Goal: Use online tool/utility: Utilize a website feature to perform a specific function

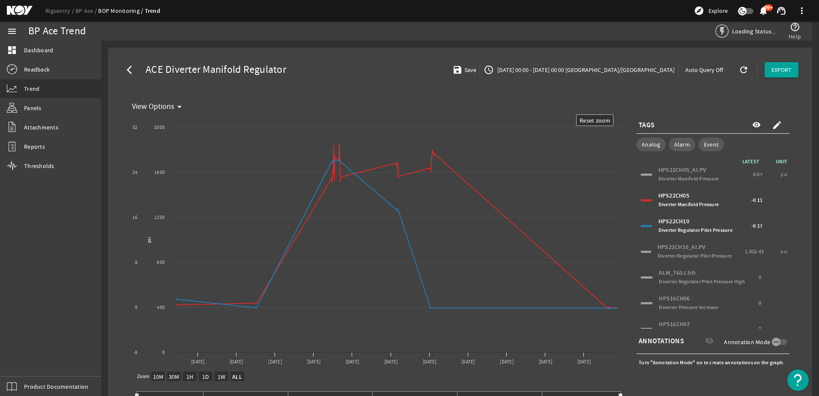
select select "ALL"
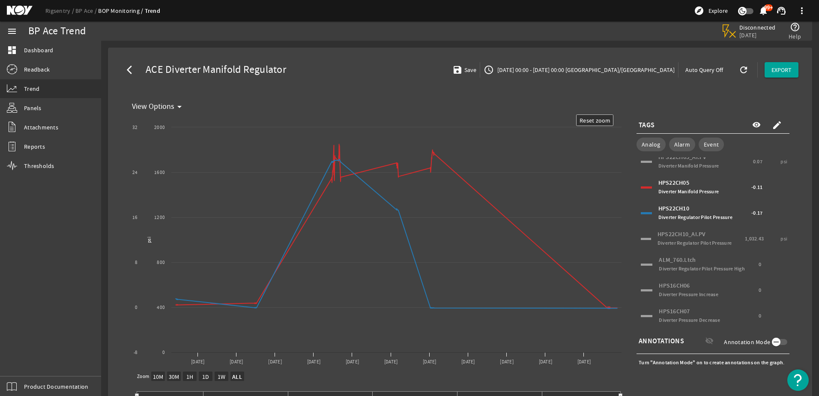
click at [773, 345] on icon "button" at bounding box center [777, 342] width 8 height 8
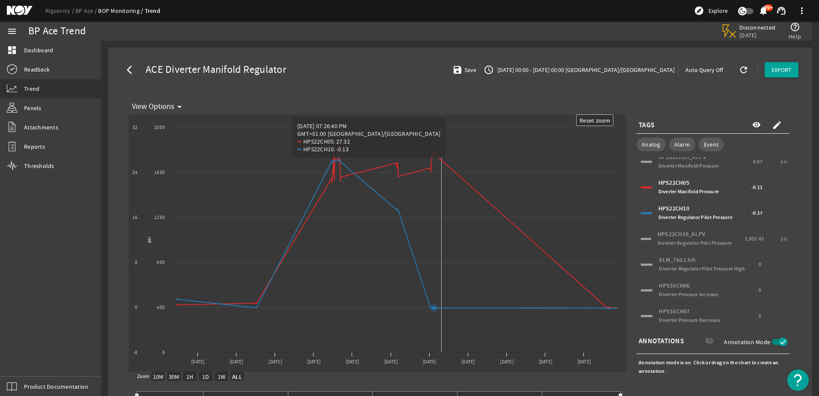
click at [442, 161] on icon "Chart title" at bounding box center [396, 226] width 441 height 164
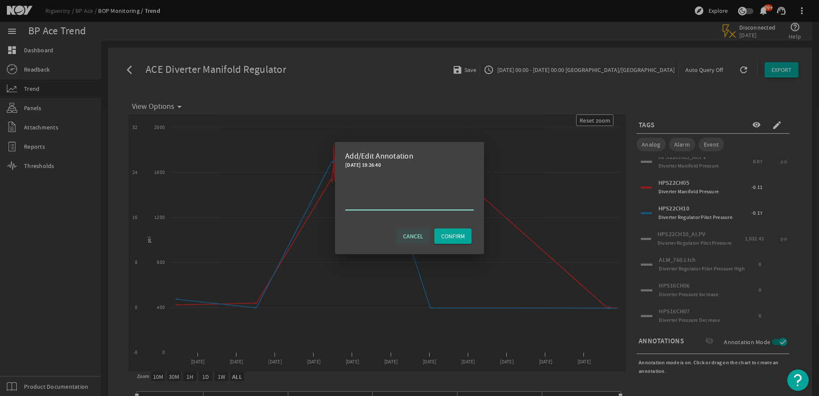
click at [415, 237] on span "CANCEL" at bounding box center [413, 236] width 20 height 9
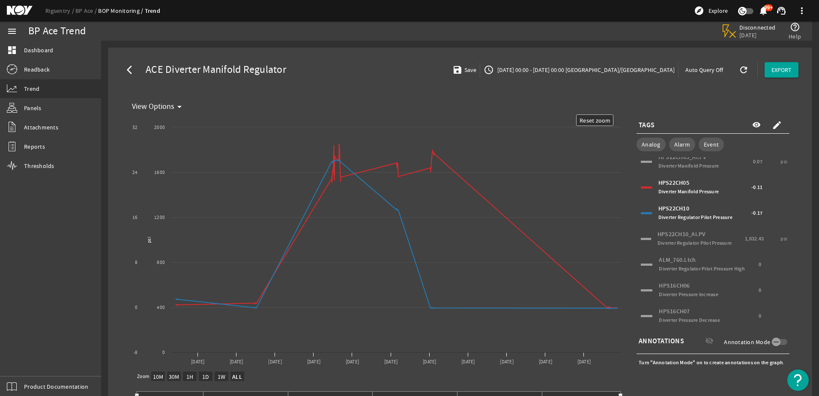
click at [772, 125] on mat-icon "create" at bounding box center [777, 125] width 10 height 10
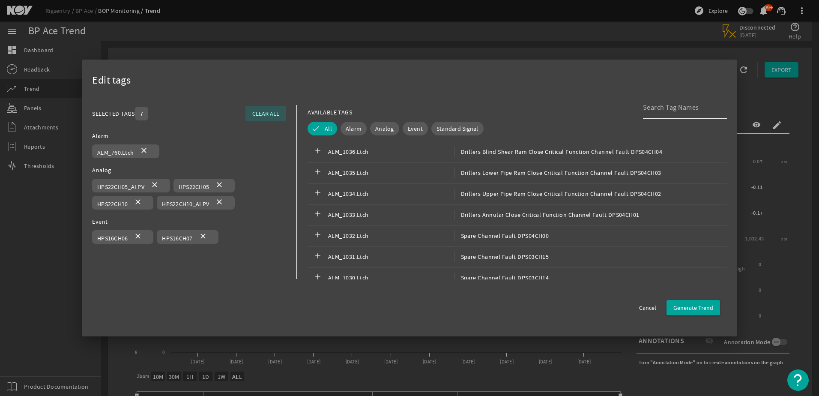
click at [660, 109] on input at bounding box center [681, 107] width 77 height 10
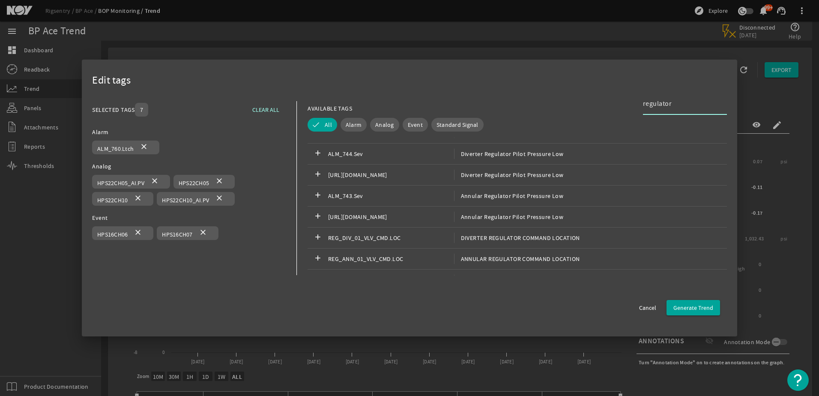
scroll to position [0, 0]
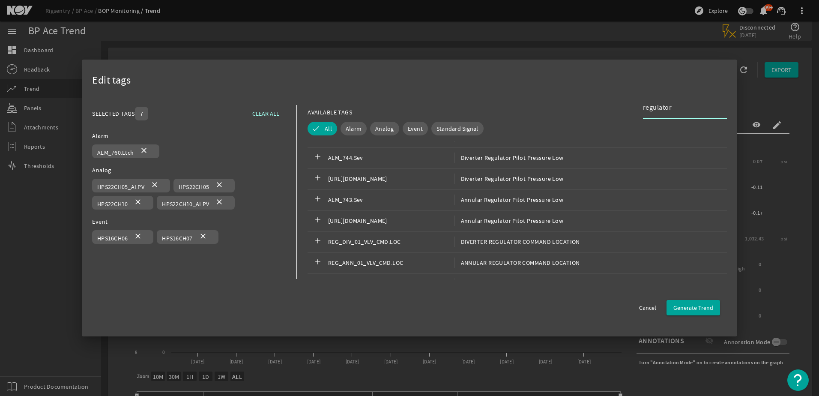
drag, startPoint x: 670, startPoint y: 103, endPoint x: 562, endPoint y: 96, distance: 108.2
click at [562, 96] on div "Edit tags SELECTED TAGS 7 CLEAR ALL You can select up to 10 tags. Alarm ALM_760…" at bounding box center [410, 198] width 656 height 277
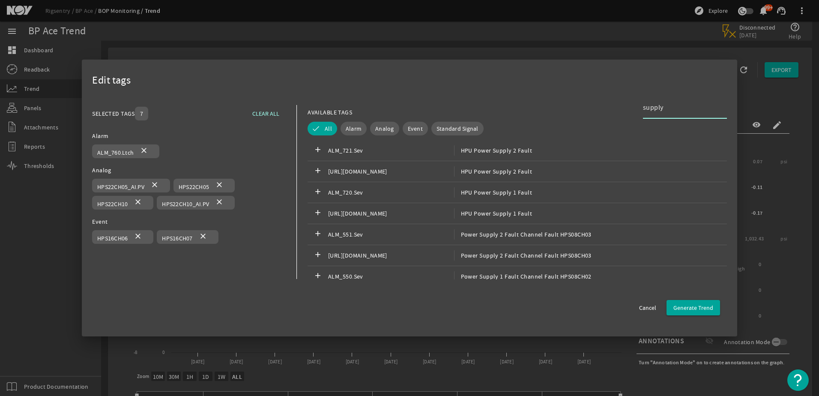
scroll to position [1445, 0]
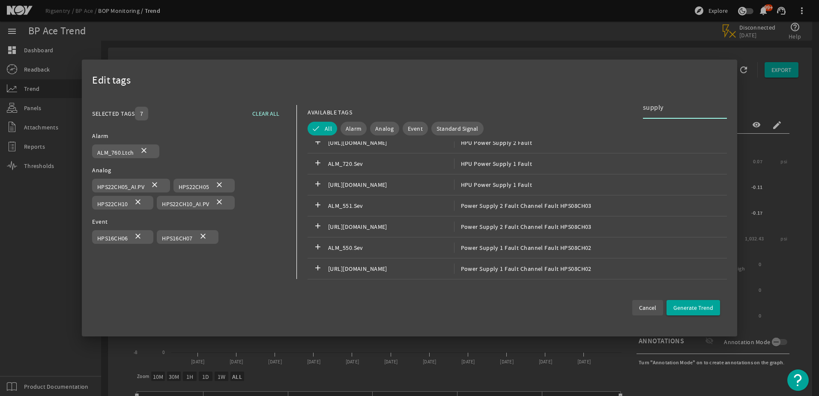
type input "supply"
click at [653, 305] on span "Cancel" at bounding box center [647, 307] width 17 height 9
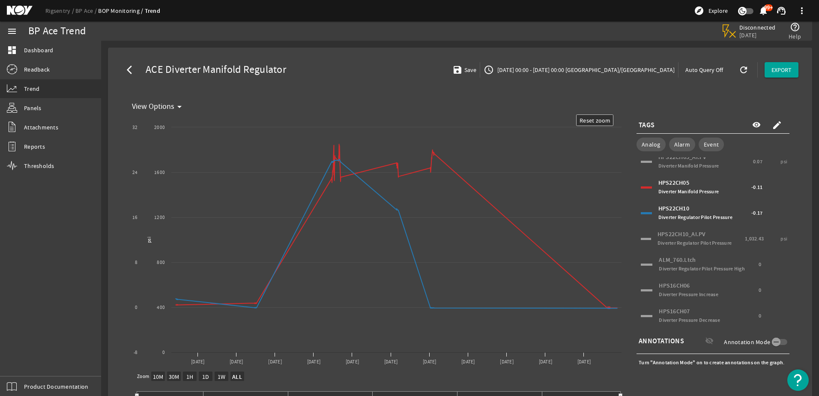
click at [772, 126] on mat-icon "create" at bounding box center [777, 125] width 10 height 10
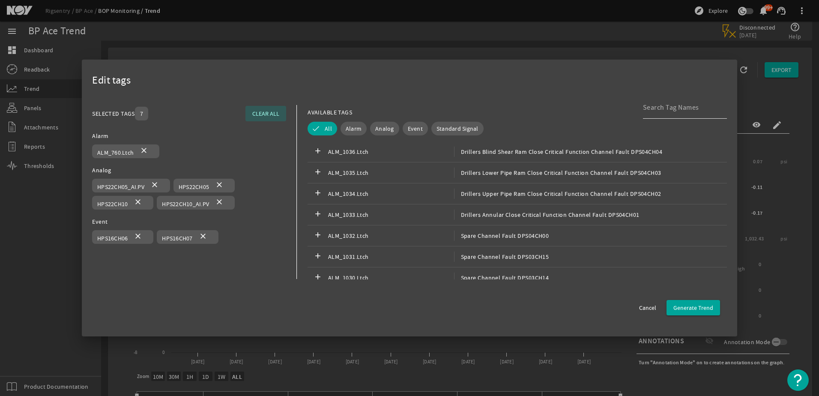
click at [662, 110] on input at bounding box center [681, 107] width 77 height 10
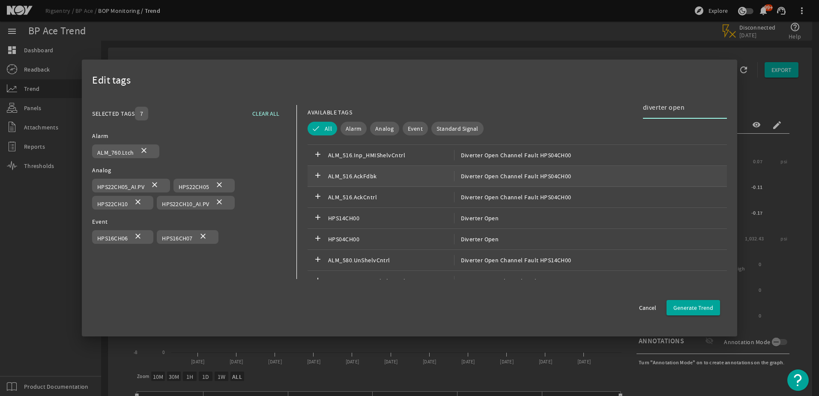
scroll to position [60, 0]
click at [491, 224] on div "add HPS14CH00 Diverter Open" at bounding box center [517, 217] width 419 height 21
click at [488, 237] on span "Diverter Open" at bounding box center [476, 239] width 45 height 10
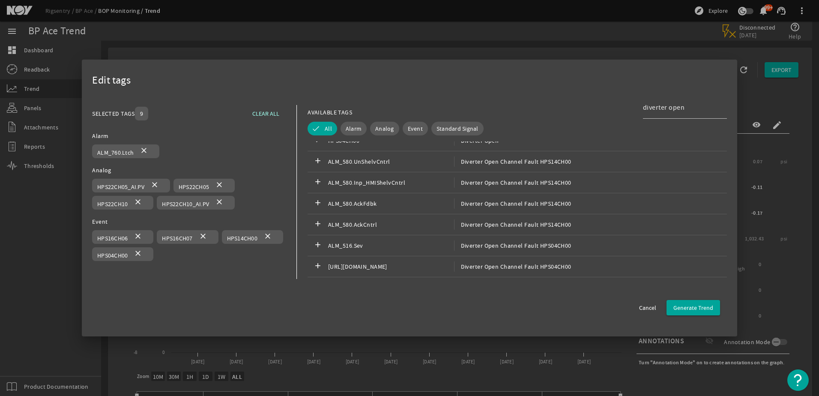
scroll to position [159, 0]
click at [681, 108] on input "diverter open" at bounding box center [681, 107] width 77 height 10
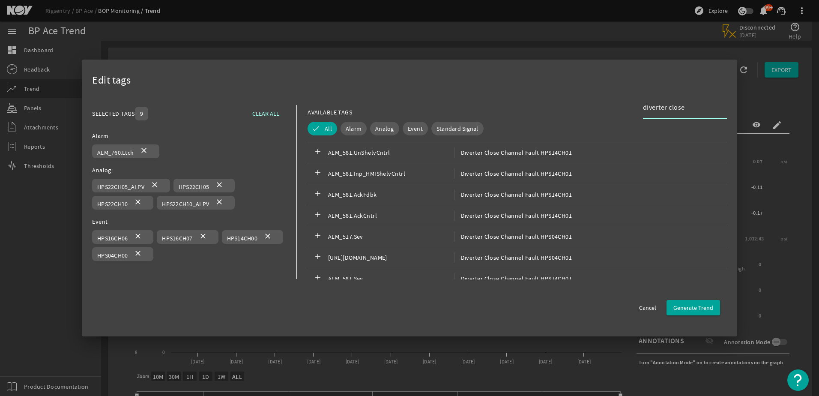
type input "diverter close"
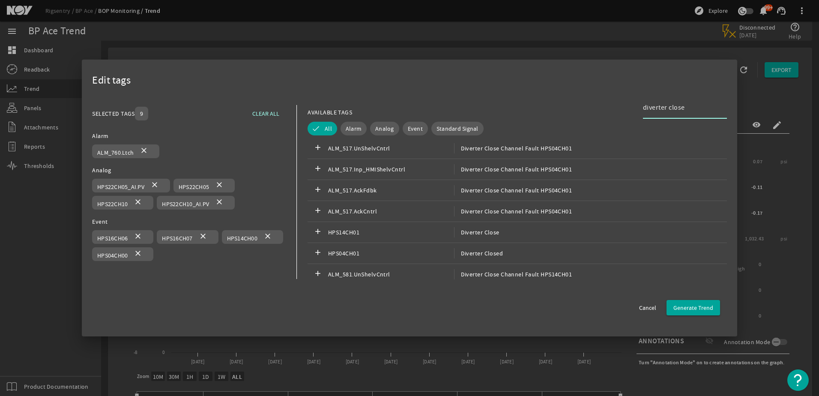
scroll to position [35, 0]
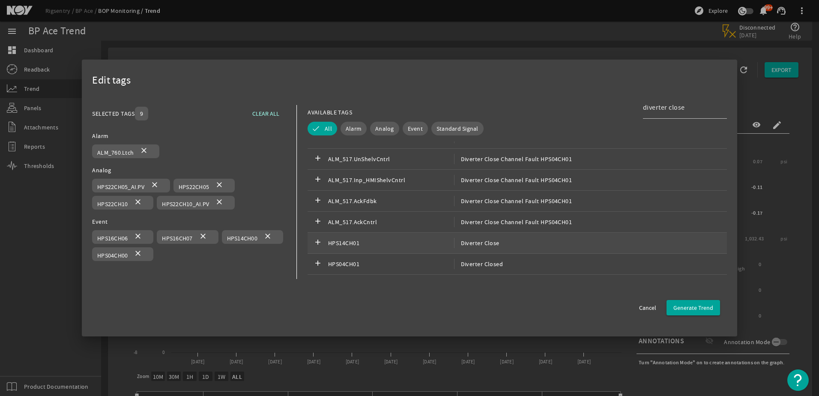
drag, startPoint x: 520, startPoint y: 219, endPoint x: 488, endPoint y: 240, distance: 37.9
click at [488, 240] on span "Diverter Close" at bounding box center [476, 243] width 45 height 10
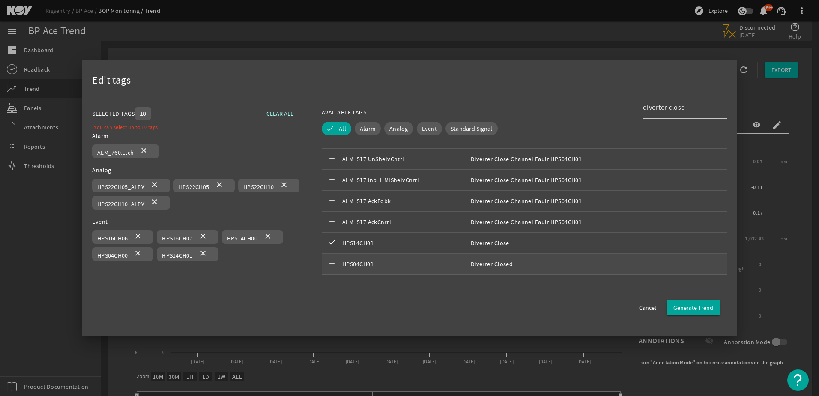
click at [498, 261] on span "Diverter Closed" at bounding box center [488, 264] width 49 height 10
click at [464, 266] on span "Diverter Closed" at bounding box center [488, 264] width 49 height 10
click at [350, 269] on span "HPS04CH01" at bounding box center [403, 264] width 122 height 10
click at [333, 264] on mat-icon "add" at bounding box center [332, 264] width 10 height 10
click at [701, 312] on span "Generate Trend" at bounding box center [694, 307] width 40 height 9
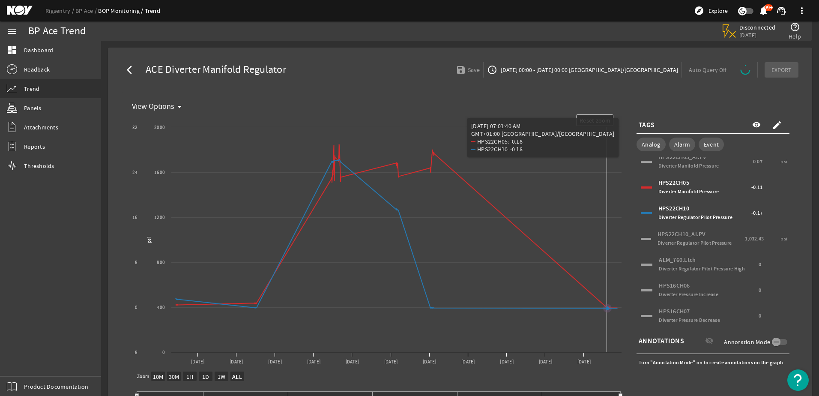
select select "ALL"
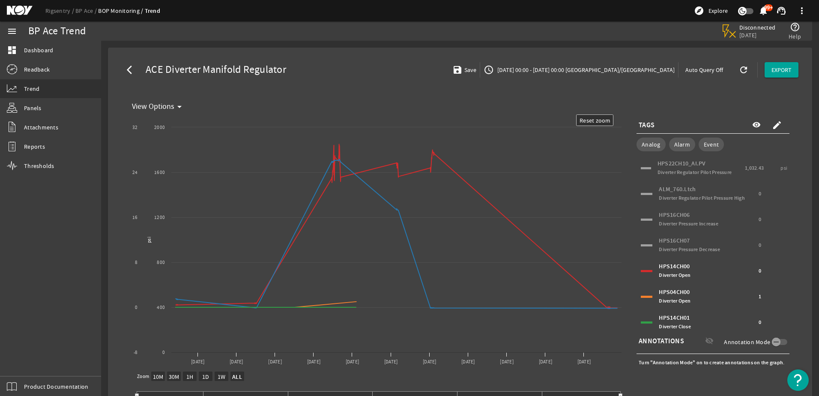
scroll to position [90, 0]
click at [679, 270] on span "Diverter Open" at bounding box center [675, 268] width 32 height 7
click at [678, 265] on span "Diverter Open" at bounding box center [675, 268] width 32 height 7
click at [678, 264] on div "HPS14CH00 Diverter Open" at bounding box center [708, 264] width 98 height 17
click at [675, 319] on span "Diverter Close" at bounding box center [675, 320] width 32 height 7
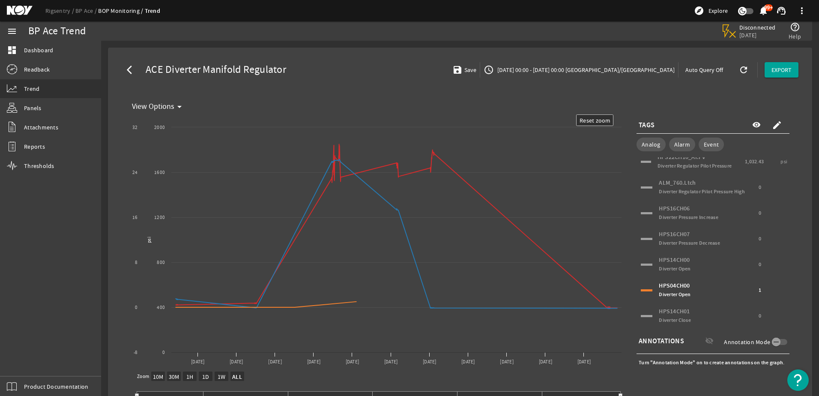
click at [675, 319] on span "Diverter Close" at bounding box center [675, 320] width 32 height 7
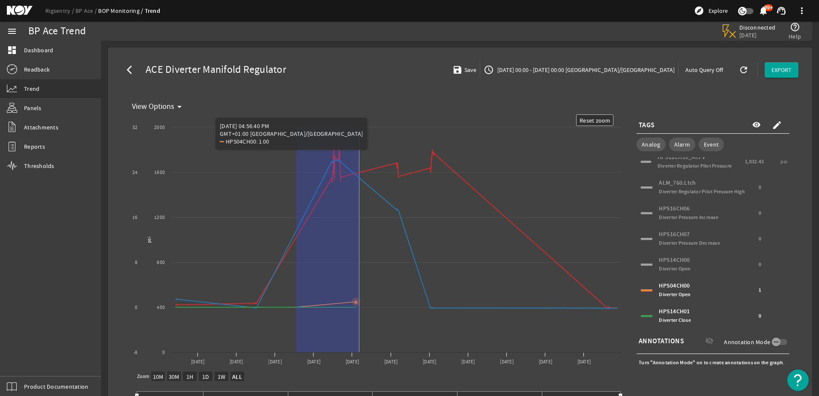
drag, startPoint x: 297, startPoint y: 138, endPoint x: 360, endPoint y: 177, distance: 74.3
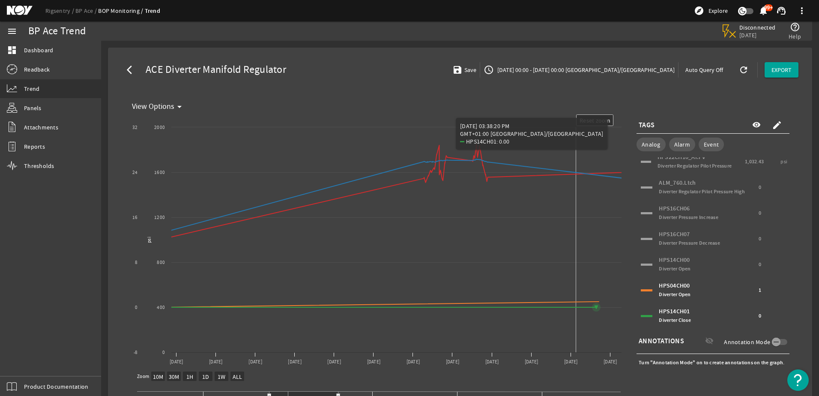
click at [576, 259] on rect "Chart title" at bounding box center [377, 242] width 497 height 257
click at [578, 340] on rect "Chart title" at bounding box center [377, 242] width 497 height 257
click at [608, 310] on rect "Chart title" at bounding box center [377, 242] width 497 height 257
click at [695, 95] on mat-card "View Options arrow_drop_down Created with Highcharts 11.1.0 Reset zoom level 1:…" at bounding box center [460, 261] width 677 height 338
click at [773, 339] on icon "button" at bounding box center [777, 342] width 8 height 8
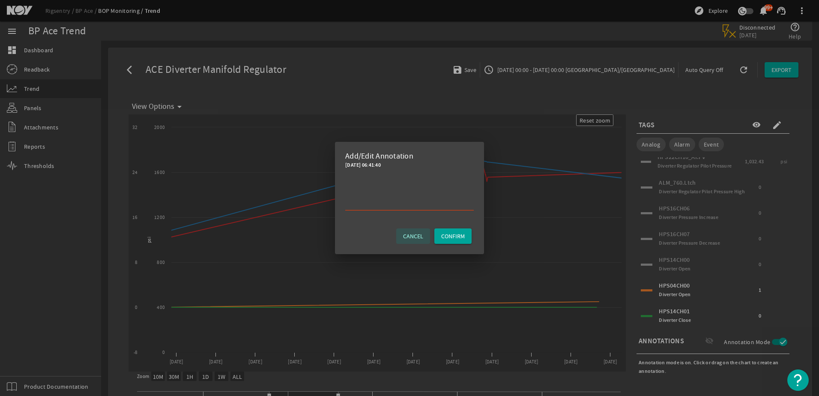
click at [422, 237] on span "CANCEL" at bounding box center [413, 236] width 20 height 9
